Goal: Task Accomplishment & Management: Use online tool/utility

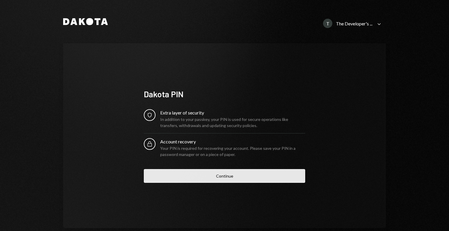
click at [201, 175] on button "Continue" at bounding box center [224, 176] width 161 height 14
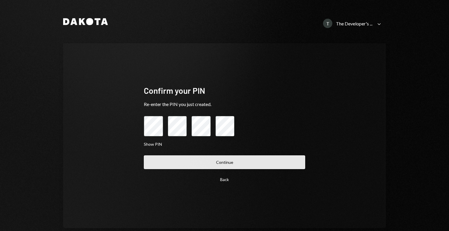
click at [200, 167] on button "Continue" at bounding box center [224, 163] width 161 height 14
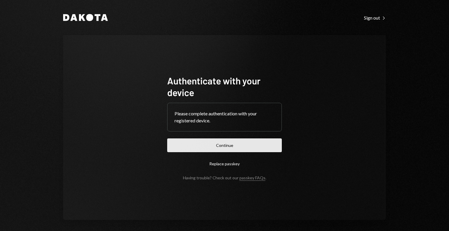
click at [195, 148] on button "Continue" at bounding box center [224, 146] width 115 height 14
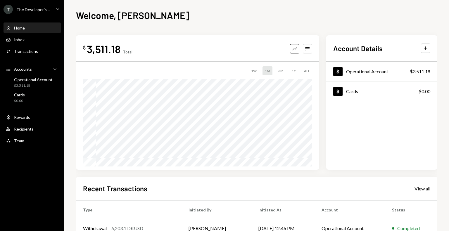
scroll to position [93, 0]
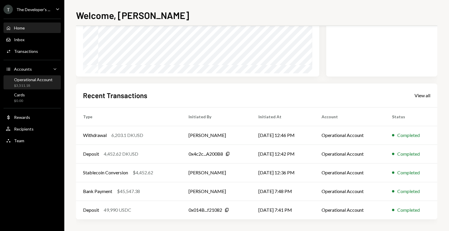
click at [48, 81] on div "Operational Account" at bounding box center [33, 79] width 39 height 5
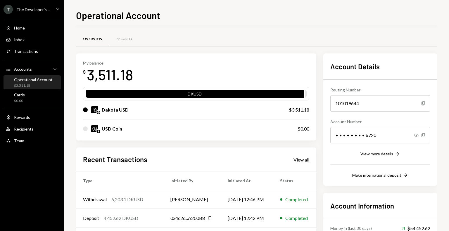
scroll to position [35, 0]
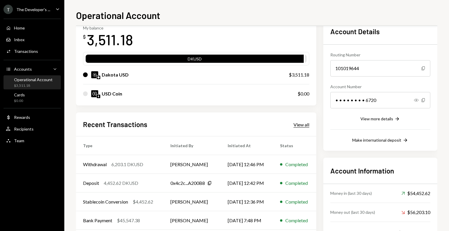
click at [301, 127] on div "View all" at bounding box center [302, 125] width 16 height 6
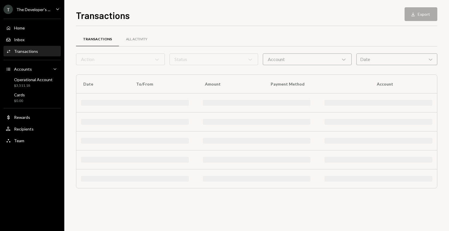
click at [301, 127] on div at bounding box center [256, 122] width 361 height 19
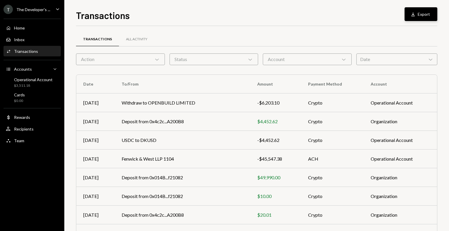
click at [430, 15] on button "Download Export" at bounding box center [421, 14] width 33 height 14
click at [148, 38] on div "All Activity" at bounding box center [136, 39] width 35 height 14
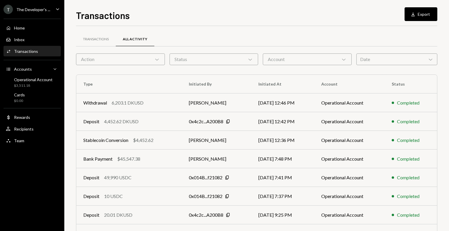
click at [161, 60] on div "Action Chevron Down" at bounding box center [120, 60] width 89 height 12
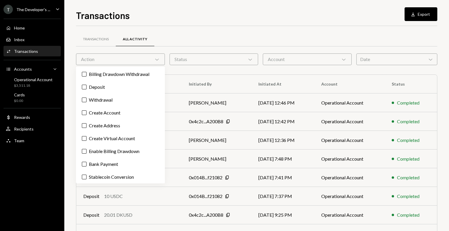
click at [193, 41] on div "Transactions All Activity" at bounding box center [256, 39] width 361 height 15
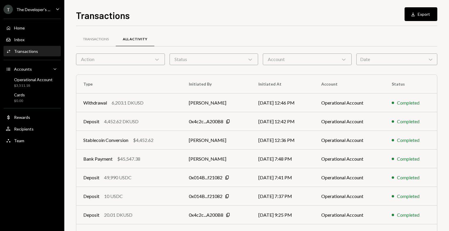
click at [343, 60] on icon at bounding box center [344, 60] width 4 height 2
click at [274, 75] on label "Operational Account" at bounding box center [307, 74] width 84 height 11
click at [273, 75] on button "Operational Account" at bounding box center [271, 74] width 5 height 5
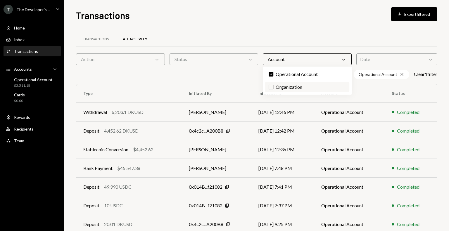
click at [271, 89] on button "Organization" at bounding box center [271, 87] width 5 height 5
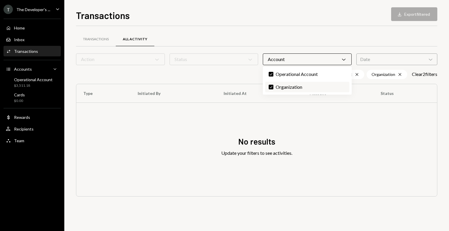
click at [290, 87] on label "Check Organization" at bounding box center [307, 87] width 84 height 11
click at [273, 87] on button "Check" at bounding box center [271, 87] width 5 height 5
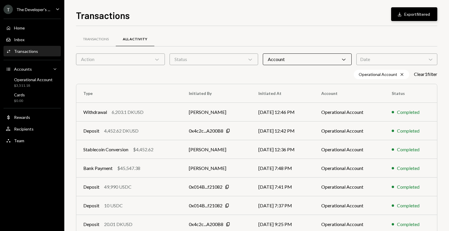
click at [418, 15] on button "Download Export filtered" at bounding box center [414, 14] width 46 height 14
click at [163, 187] on div "Deposit 49,990 USDC" at bounding box center [129, 187] width 92 height 7
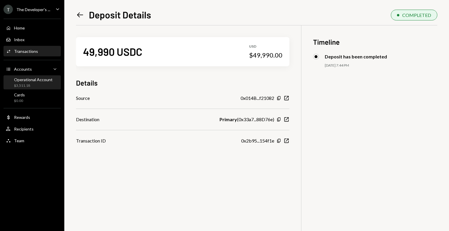
click at [41, 81] on div "Operational Account" at bounding box center [33, 79] width 39 height 5
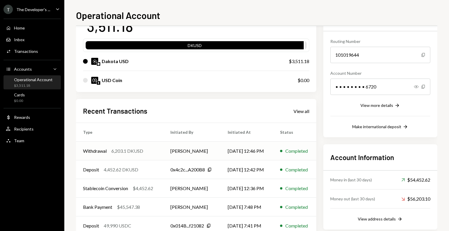
scroll to position [64, 0]
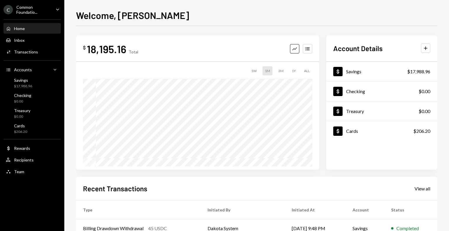
click at [61, 10] on div "C Common Foundatio... Caret Down" at bounding box center [32, 10] width 64 height 10
